Goal: Entertainment & Leisure: Consume media (video, audio)

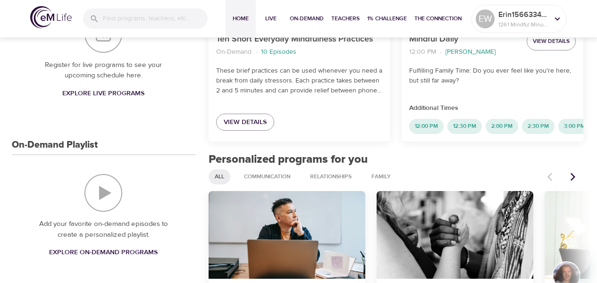
scroll to position [283, 0]
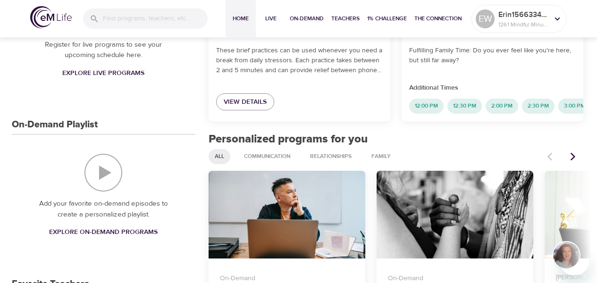
click at [111, 164] on img "On-Demand Playlist" at bounding box center [104, 173] width 38 height 38
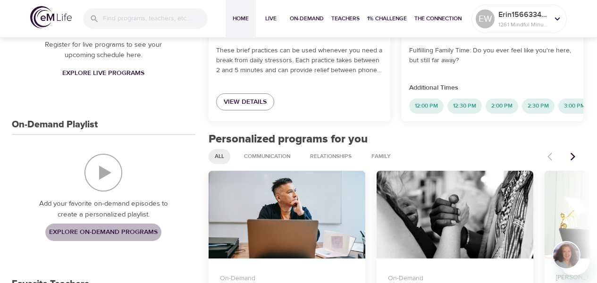
click at [116, 227] on span "Explore On-Demand Programs" at bounding box center [103, 233] width 109 height 12
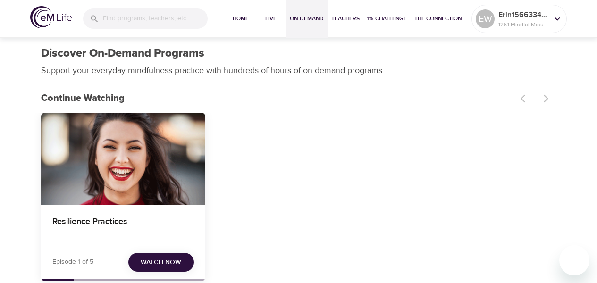
click at [184, 213] on div "Resilience Practices" at bounding box center [123, 227] width 164 height 45
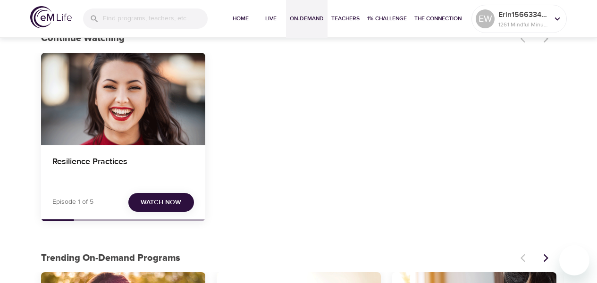
scroll to position [142, 0]
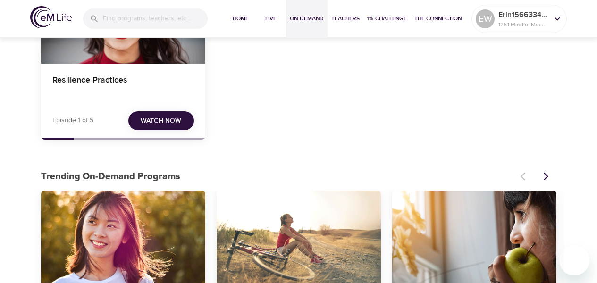
click at [163, 122] on span "Watch Now" at bounding box center [161, 121] width 41 height 12
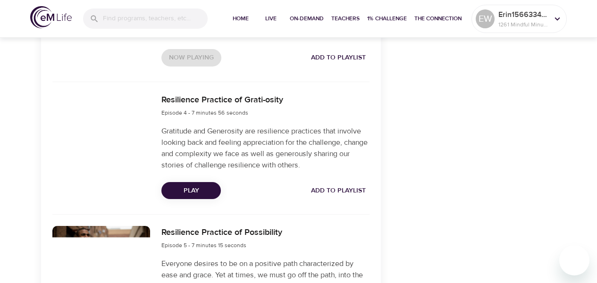
scroll to position [708, 0]
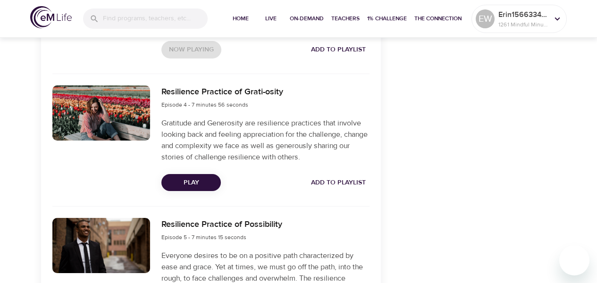
click at [202, 178] on span "Play" at bounding box center [191, 183] width 44 height 12
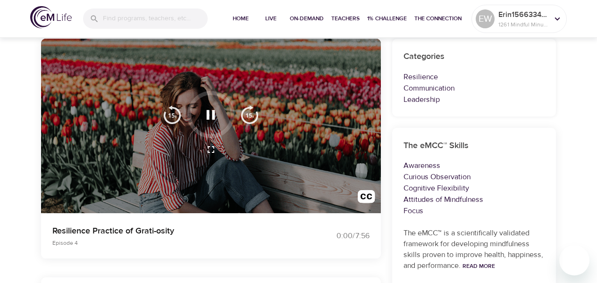
scroll to position [94, 0]
